Goal: Task Accomplishment & Management: Use online tool/utility

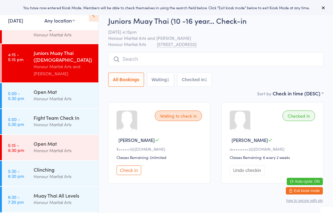
scroll to position [49, 0]
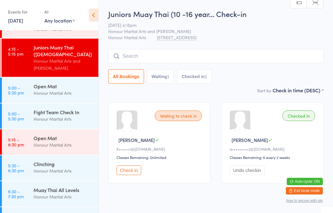
click at [47, 122] on div "Honour Martial Arts" at bounding box center [63, 118] width 59 height 7
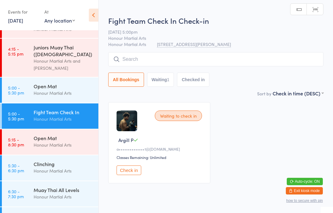
click at [52, 173] on div "Honour Martial Arts" at bounding box center [63, 170] width 59 height 7
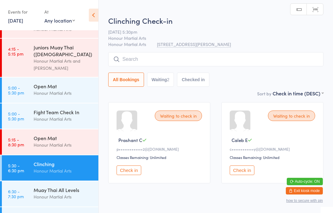
click at [60, 148] on div "Honour Martial Arts" at bounding box center [63, 144] width 59 height 7
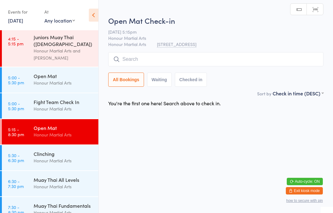
scroll to position [68, 0]
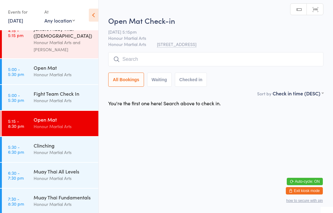
click at [80, 100] on div "Honour Martial Arts" at bounding box center [63, 100] width 59 height 7
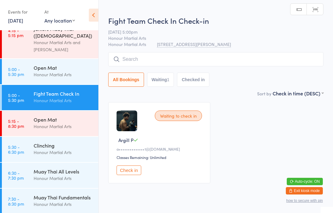
click at [140, 173] on button "Check in" at bounding box center [129, 170] width 25 height 10
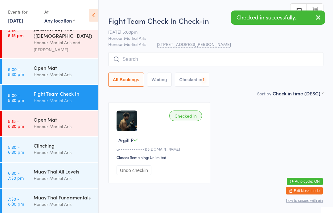
scroll to position [17, 0]
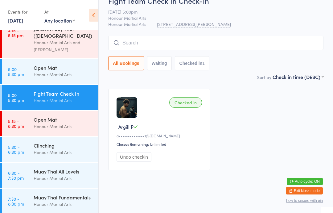
click at [20, 121] on time "5:15 - 8:30 pm" at bounding box center [16, 123] width 16 height 10
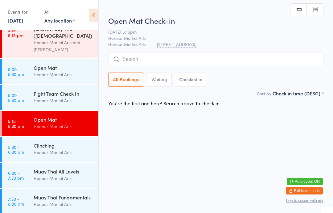
click at [34, 159] on div "Clinching Honour Martial Arts" at bounding box center [66, 149] width 65 height 24
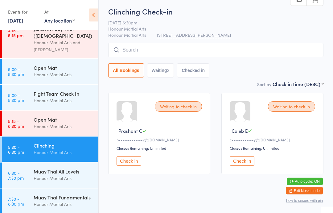
scroll to position [17, 0]
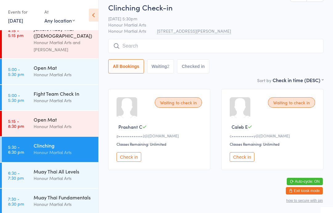
click at [27, 177] on link "6:30 - 7:30 pm Muay Thai All Levels Honour Martial Arts" at bounding box center [50, 174] width 96 height 25
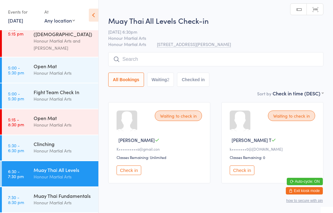
scroll to position [72, 0]
click at [35, 192] on div "Muay Thai Fundamentals Honour Martial Arts" at bounding box center [66, 199] width 65 height 24
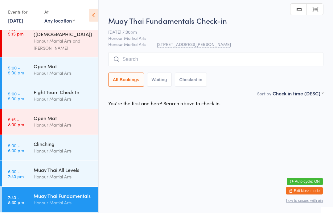
click at [38, 169] on div "Muay Thai All Levels" at bounding box center [63, 169] width 59 height 7
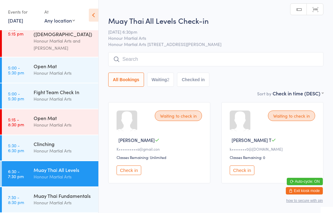
click at [44, 149] on div "Honour Martial Arts" at bounding box center [63, 150] width 59 height 7
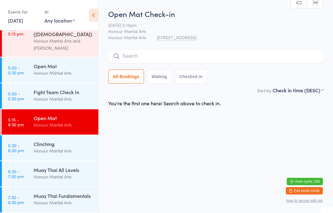
click at [178, 51] on input "search" at bounding box center [215, 56] width 215 height 14
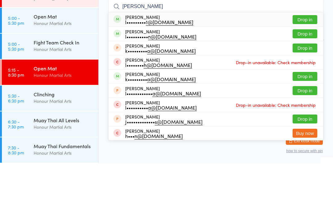
type input "[PERSON_NAME]"
click at [307, 65] on button "Drop in" at bounding box center [304, 69] width 25 height 9
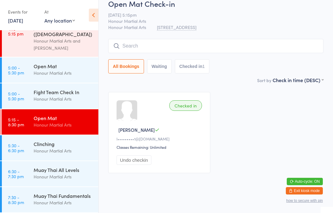
scroll to position [17, 0]
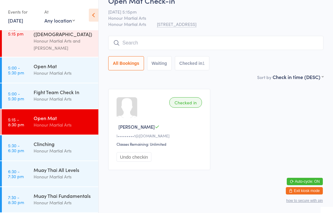
click at [81, 148] on div "Honour Martial Arts" at bounding box center [63, 150] width 59 height 7
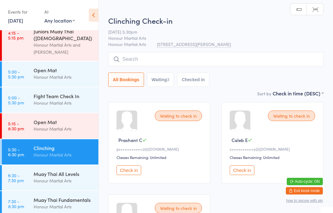
scroll to position [65, 0]
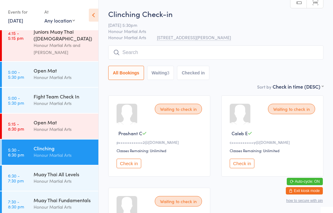
click at [127, 157] on div "Waiting to check in Prashant C p••••••••••••• 2@[DOMAIN_NAME] Classes Remaining…" at bounding box center [159, 135] width 102 height 81
click at [136, 168] on button "Check in" at bounding box center [129, 163] width 25 height 10
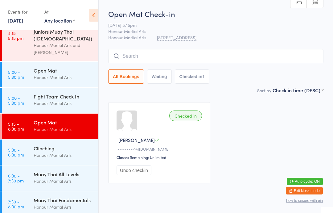
click at [48, 151] on div "Clinching" at bounding box center [63, 148] width 59 height 7
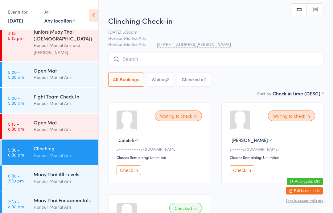
click at [135, 183] on div "Waiting to check in Caleb E c•••••••••••• y@[DOMAIN_NAME] Classes Remaining: Un…" at bounding box center [159, 142] width 102 height 81
click at [132, 175] on button "Check in" at bounding box center [129, 170] width 25 height 10
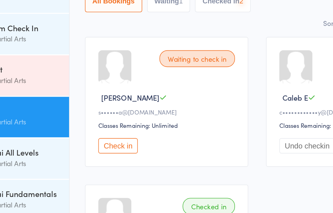
click at [117, 165] on button "Check in" at bounding box center [129, 170] width 25 height 10
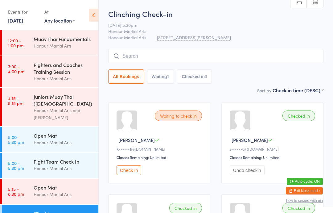
click at [125, 173] on button "Check in" at bounding box center [129, 170] width 25 height 10
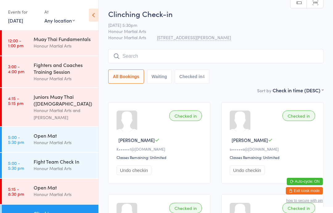
click at [166, 58] on input "search" at bounding box center [215, 56] width 215 height 14
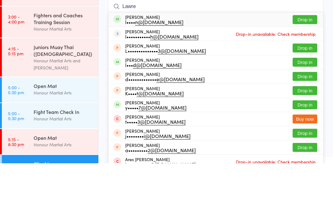
type input "Lawre"
click at [301, 65] on button "Drop in" at bounding box center [304, 69] width 25 height 9
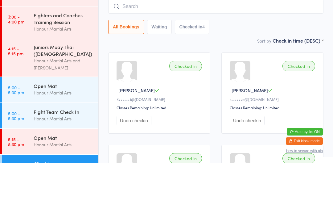
scroll to position [50, 0]
